Goal: Task Accomplishment & Management: Manage account settings

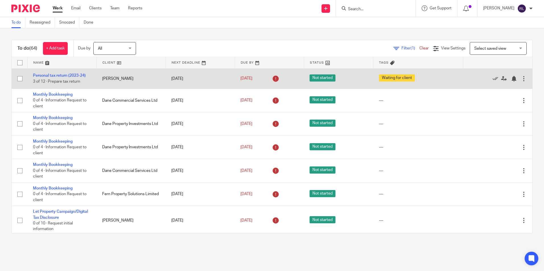
scroll to position [230, 0]
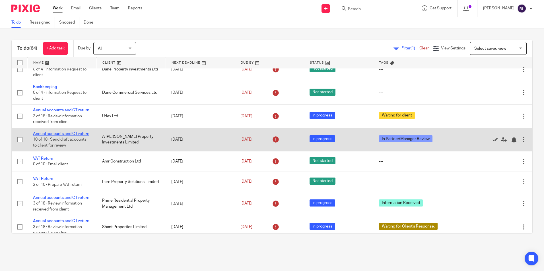
click at [58, 136] on link "Annual accounts and CT return" at bounding box center [61, 134] width 56 height 4
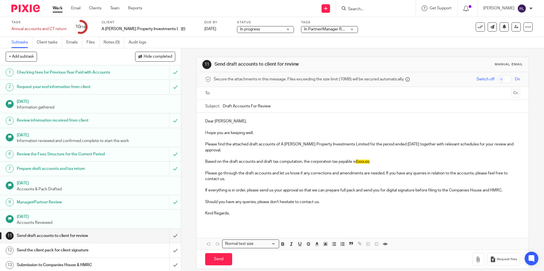
click at [365, 161] on span "£xxx.xx." at bounding box center [363, 162] width 14 height 4
click at [205, 123] on p "Dear Amanda," at bounding box center [362, 122] width 314 height 6
click at [205, 120] on p "Dear Amanda," at bounding box center [362, 122] width 314 height 6
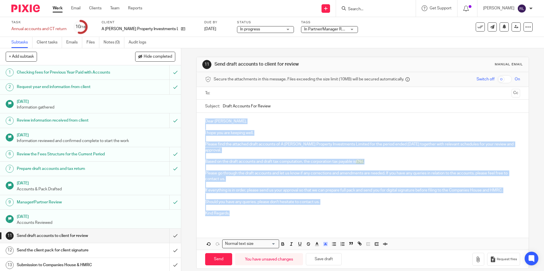
drag, startPoint x: 204, startPoint y: 120, endPoint x: 229, endPoint y: 212, distance: 95.8
click at [229, 212] on div "Dear Amanda, I hope you are keeping well. Please find the attached draft accoun…" at bounding box center [361, 170] width 331 height 114
copy div "Dear Amanda, I hope you are keeping well. Please find the attached draft accoun…"
click at [294, 144] on p "Please find the attached draft accounts of A Williams Property Investments Limi…" at bounding box center [362, 148] width 314 height 12
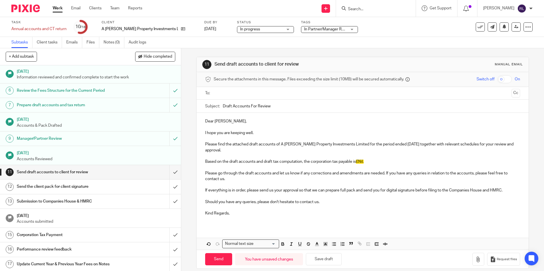
scroll to position [79, 0]
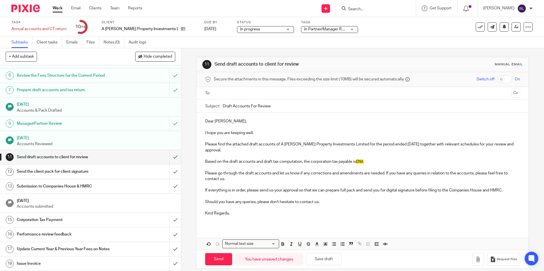
click at [315, 28] on span "In Partner/Manager Review" at bounding box center [328, 29] width 48 height 4
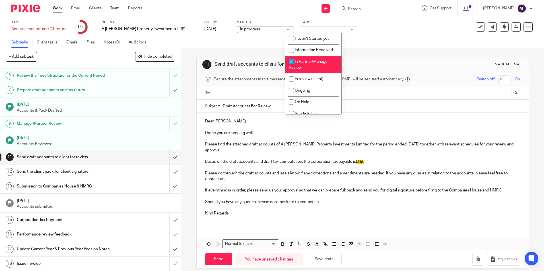
click at [316, 60] on span "In Partner/Manager Review" at bounding box center [309, 65] width 40 height 10
checkbox input "false"
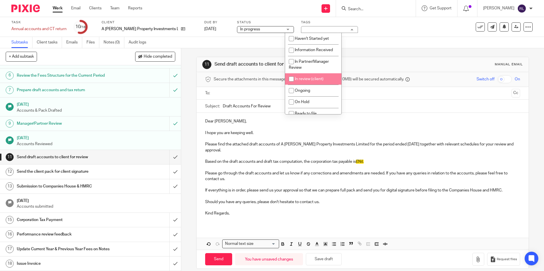
click at [320, 82] on li "In review (client)" at bounding box center [313, 79] width 56 height 12
checkbox input "true"
click at [383, 51] on div "11 Send draft accounts to client for review Manual email Secure the attachments…" at bounding box center [362, 162] width 332 height 229
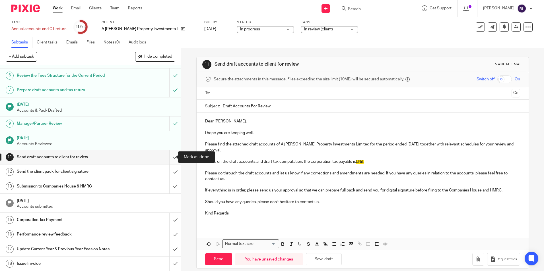
click at [165, 158] on input "submit" at bounding box center [90, 157] width 181 height 14
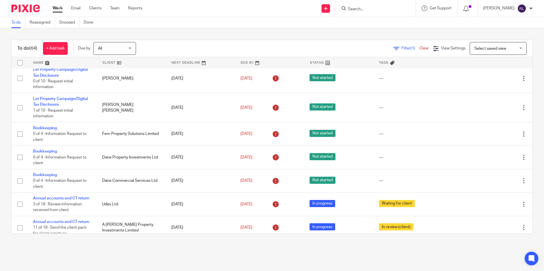
scroll to position [1127, 0]
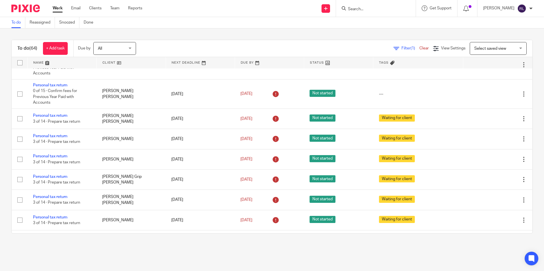
click at [391, 34] on div "To do (64) + Add task Due by All All Today Tomorrow This week Next week This mo…" at bounding box center [272, 136] width 544 height 217
click at [367, 8] on input "Search" at bounding box center [372, 9] width 51 height 5
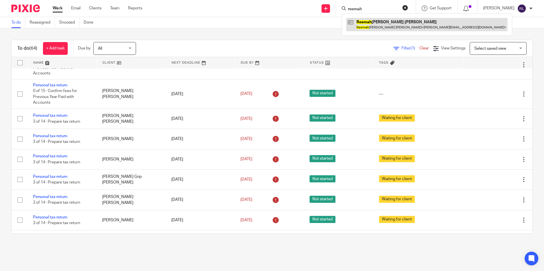
type input "reemah"
click at [375, 26] on link at bounding box center [426, 24] width 161 height 13
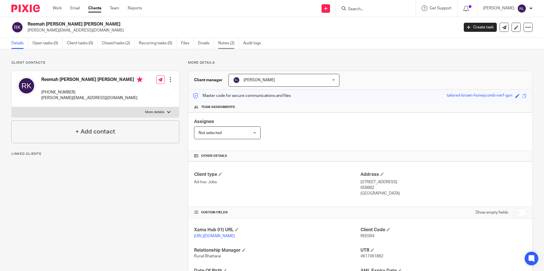
click at [227, 40] on link "Notes (2)" at bounding box center [228, 43] width 21 height 11
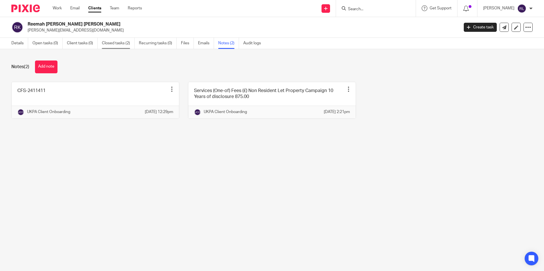
click at [119, 42] on link "Closed tasks (2)" at bounding box center [118, 43] width 33 height 11
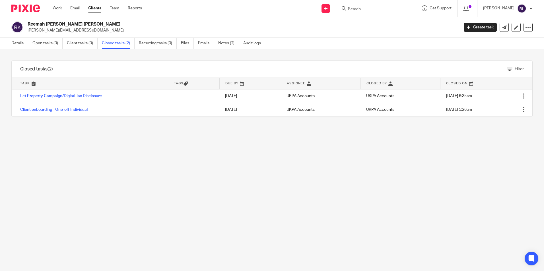
click at [347, 132] on div "Filter tasks Only show tasks matching all of these conditions 1 Task name Is Is…" at bounding box center [272, 160] width 544 height 222
click at [322, 138] on div "Filter tasks Only show tasks matching all of these conditions 1 Task name Is Is…" at bounding box center [272, 160] width 544 height 222
